Goal: Task Accomplishment & Management: Complete application form

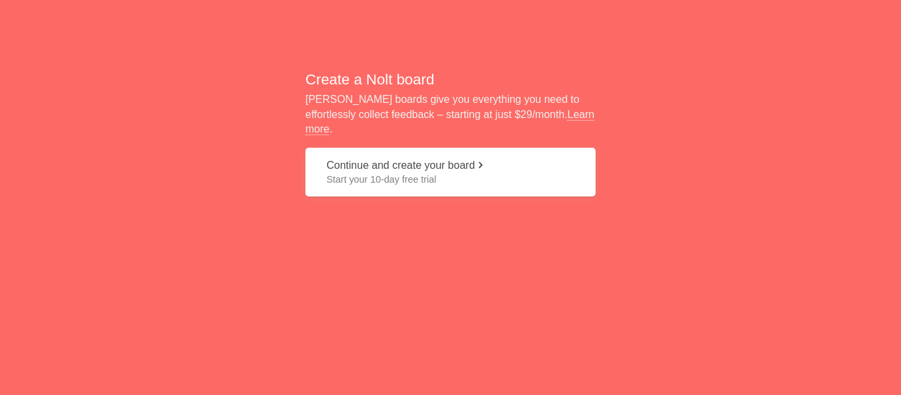
click at [342, 161] on button "Continue and create your board Start your 10-day free trial" at bounding box center [450, 172] width 290 height 49
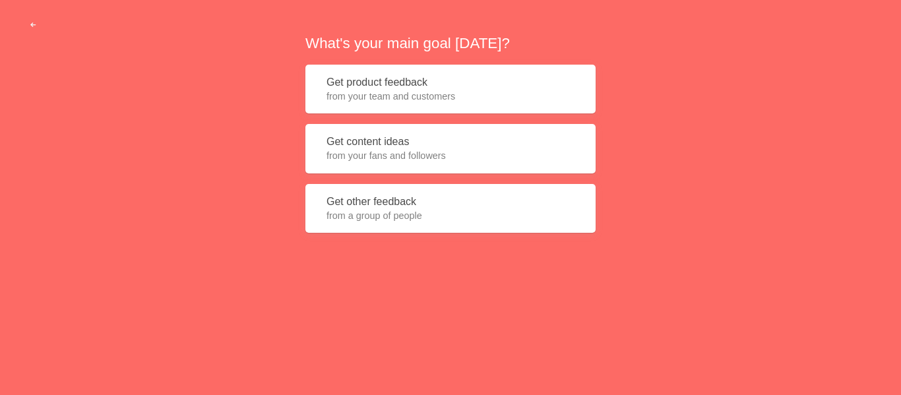
click at [335, 210] on span "from a group of people" at bounding box center [451, 215] width 248 height 13
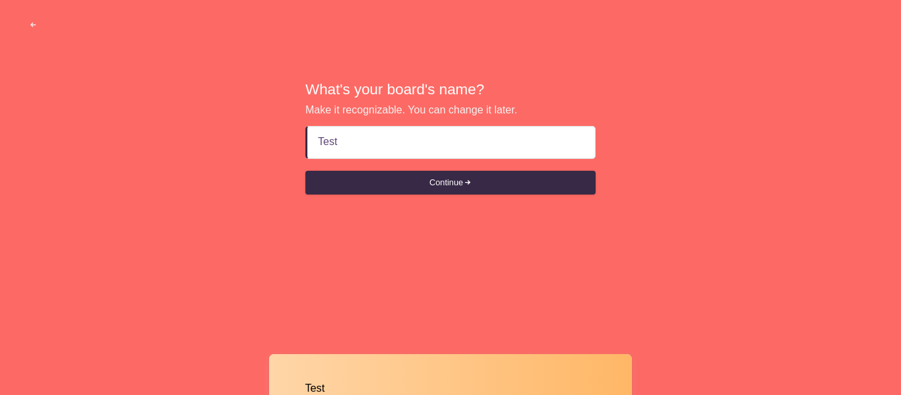
click at [305, 171] on button "Continue" at bounding box center [450, 183] width 290 height 24
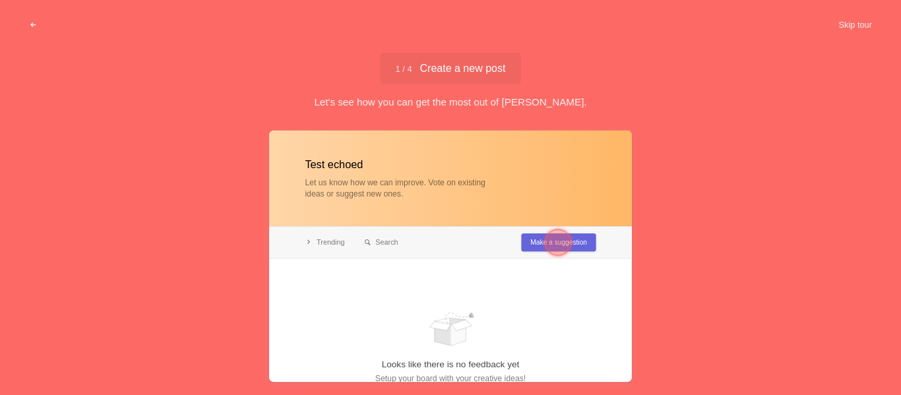
type input "Test echoed"
click at [435, 64] on span "1 / 4 Create a new post" at bounding box center [451, 68] width 110 height 11
click at [848, 20] on button "Skip tour" at bounding box center [855, 25] width 65 height 24
